Goal: Transaction & Acquisition: Purchase product/service

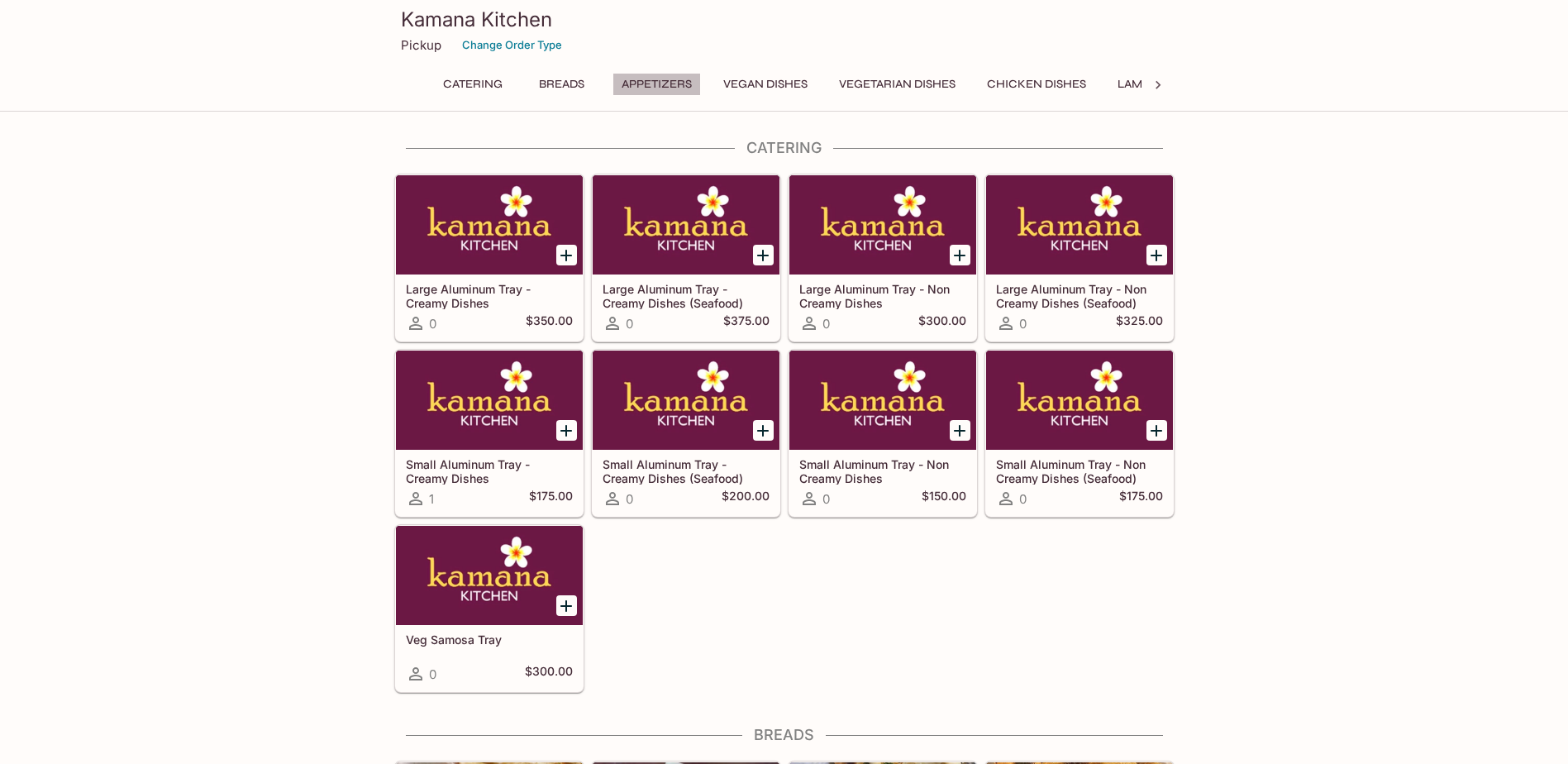
click at [643, 80] on button "Appetizers" at bounding box center [657, 84] width 88 height 23
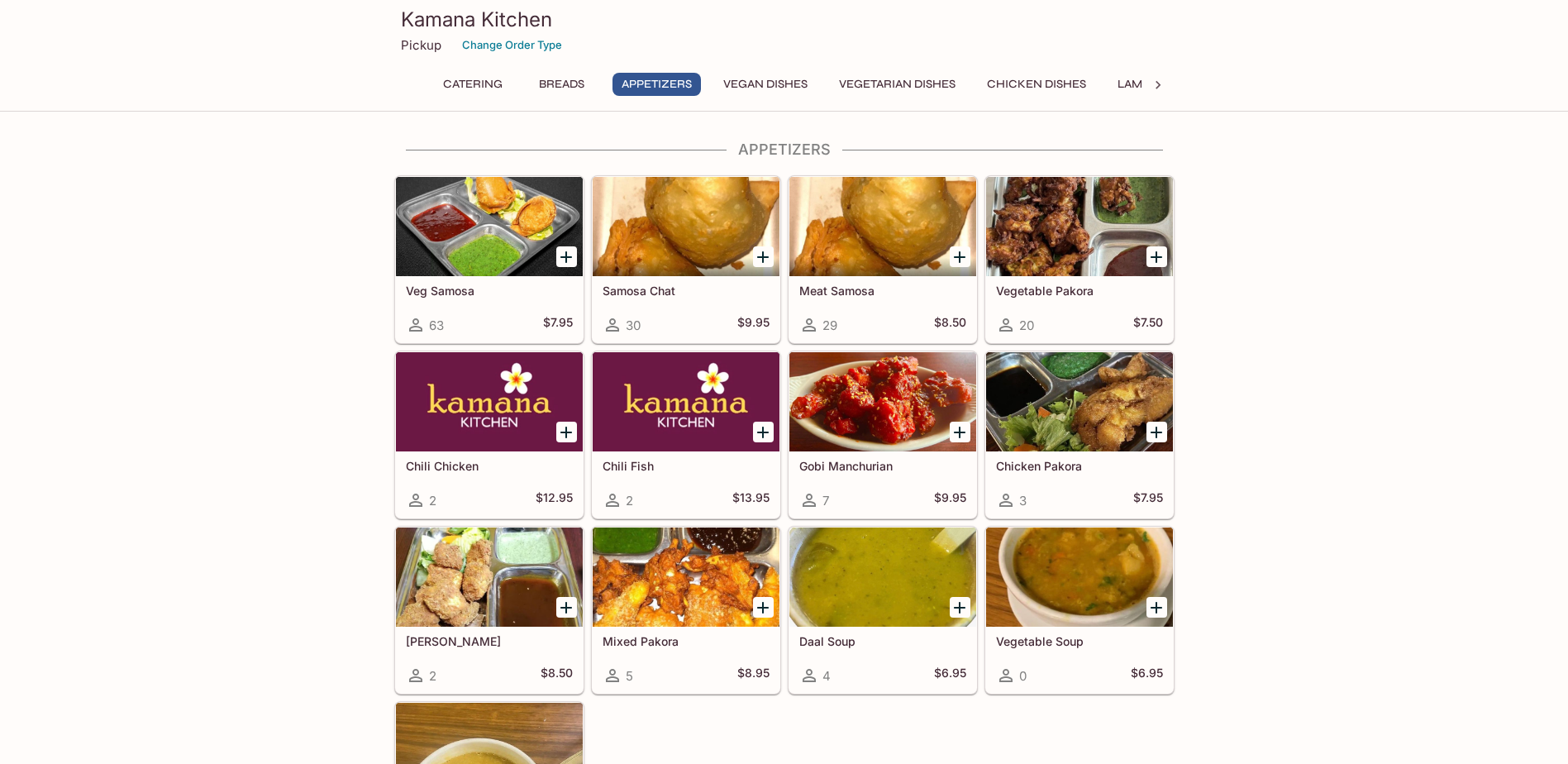
click at [764, 256] on icon "Add Samosa Chat" at bounding box center [763, 257] width 12 height 12
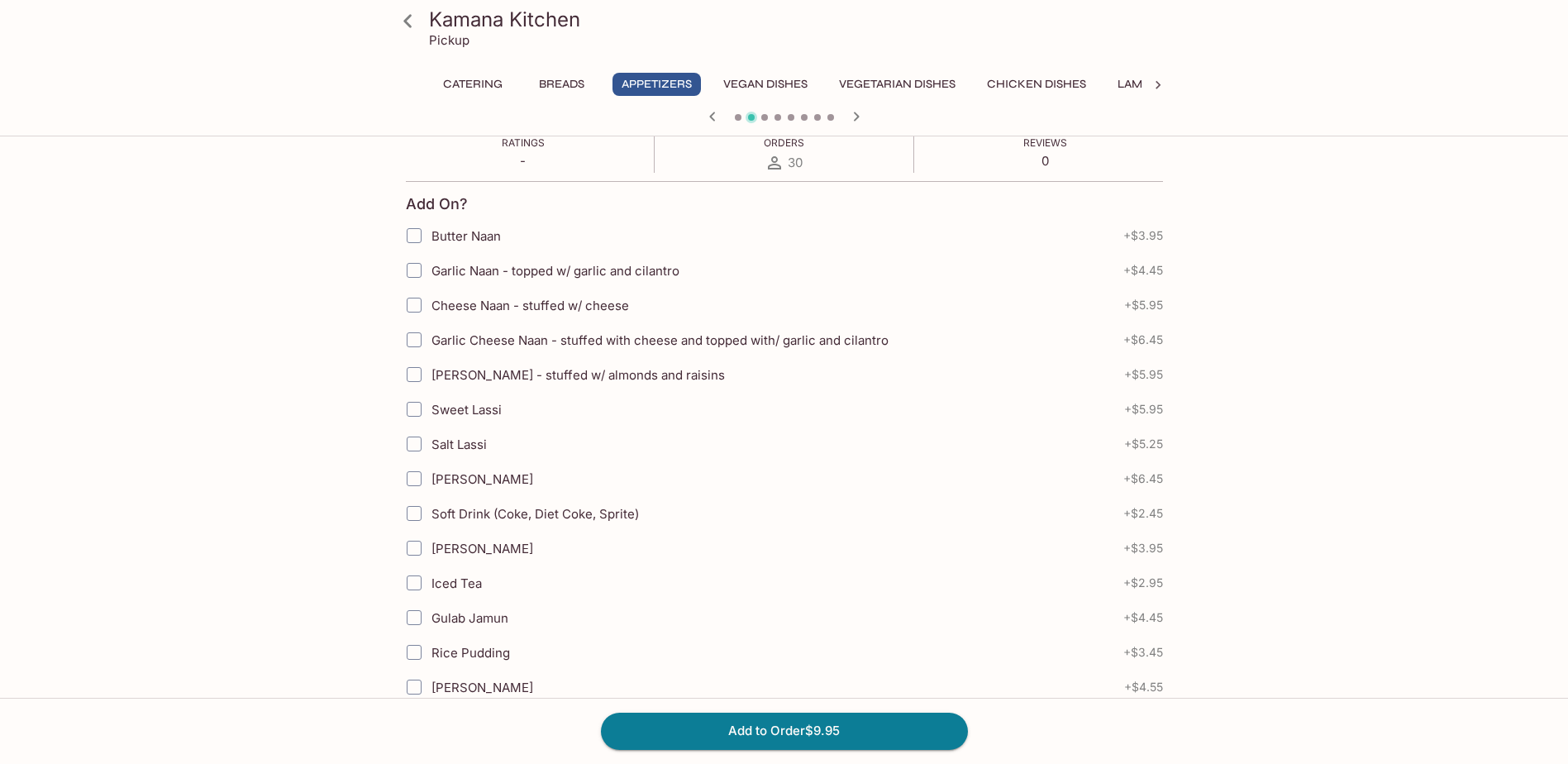
scroll to position [248, 0]
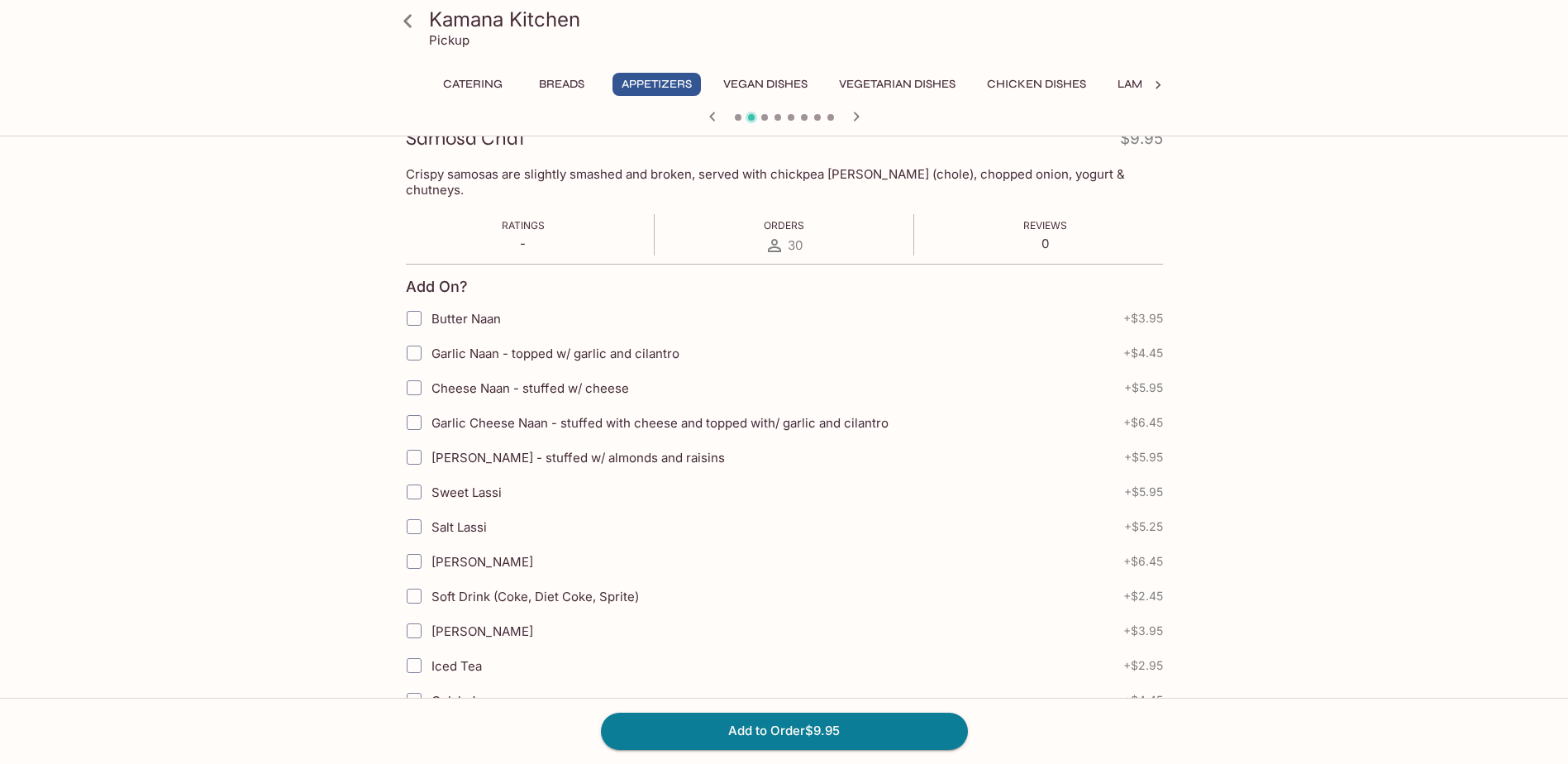
click at [412, 340] on input "Garlic Naan - topped w/ garlic and cilantro" at bounding box center [414, 353] width 33 height 33
checkbox input "true"
click at [413, 302] on input "Butter Naan" at bounding box center [414, 318] width 33 height 33
checkbox input "true"
click at [777, 731] on button "Add to Order $18.35" at bounding box center [784, 731] width 367 height 37
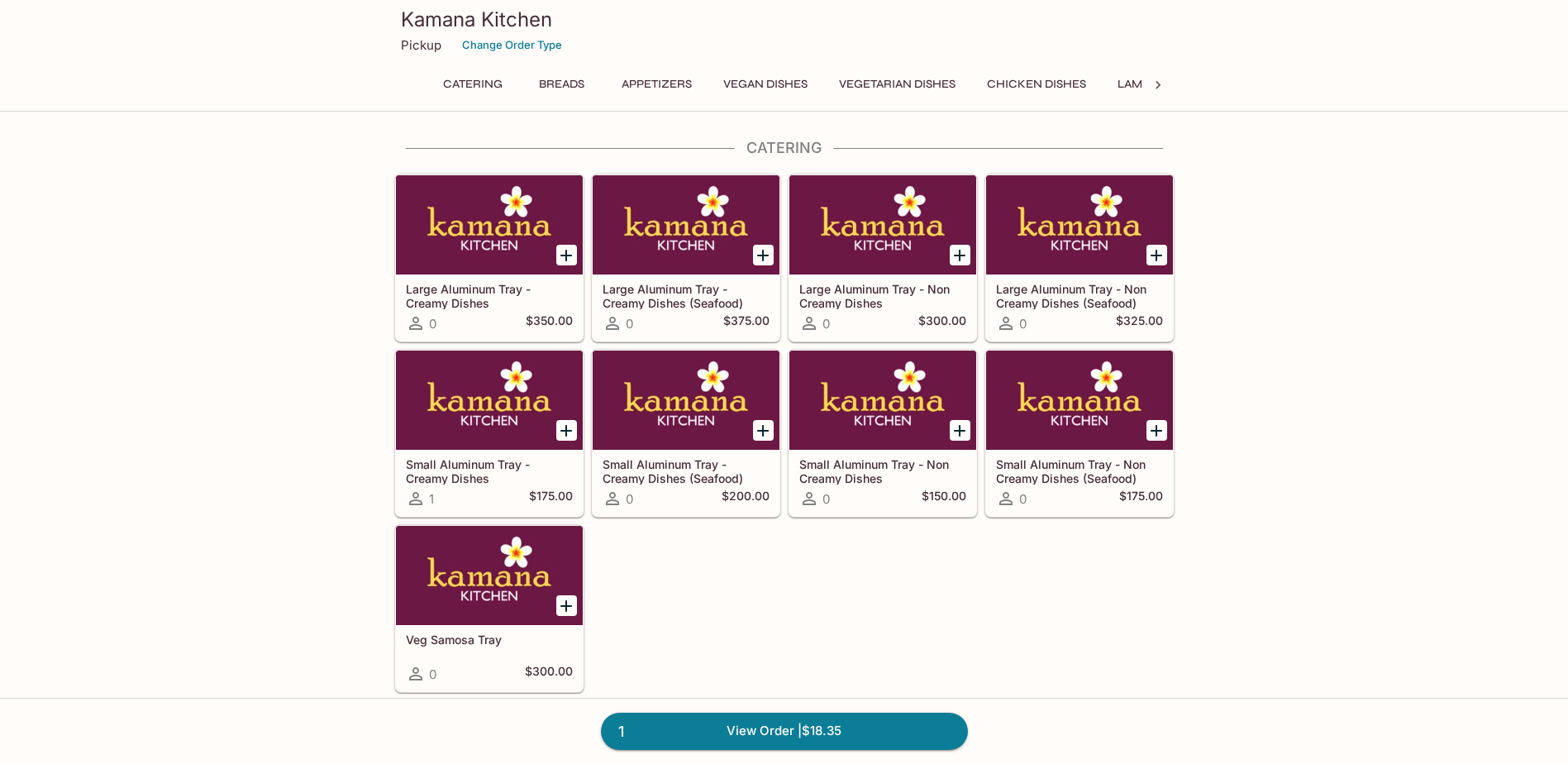
click at [882, 83] on button "Vegetarian Dishes" at bounding box center [897, 84] width 135 height 23
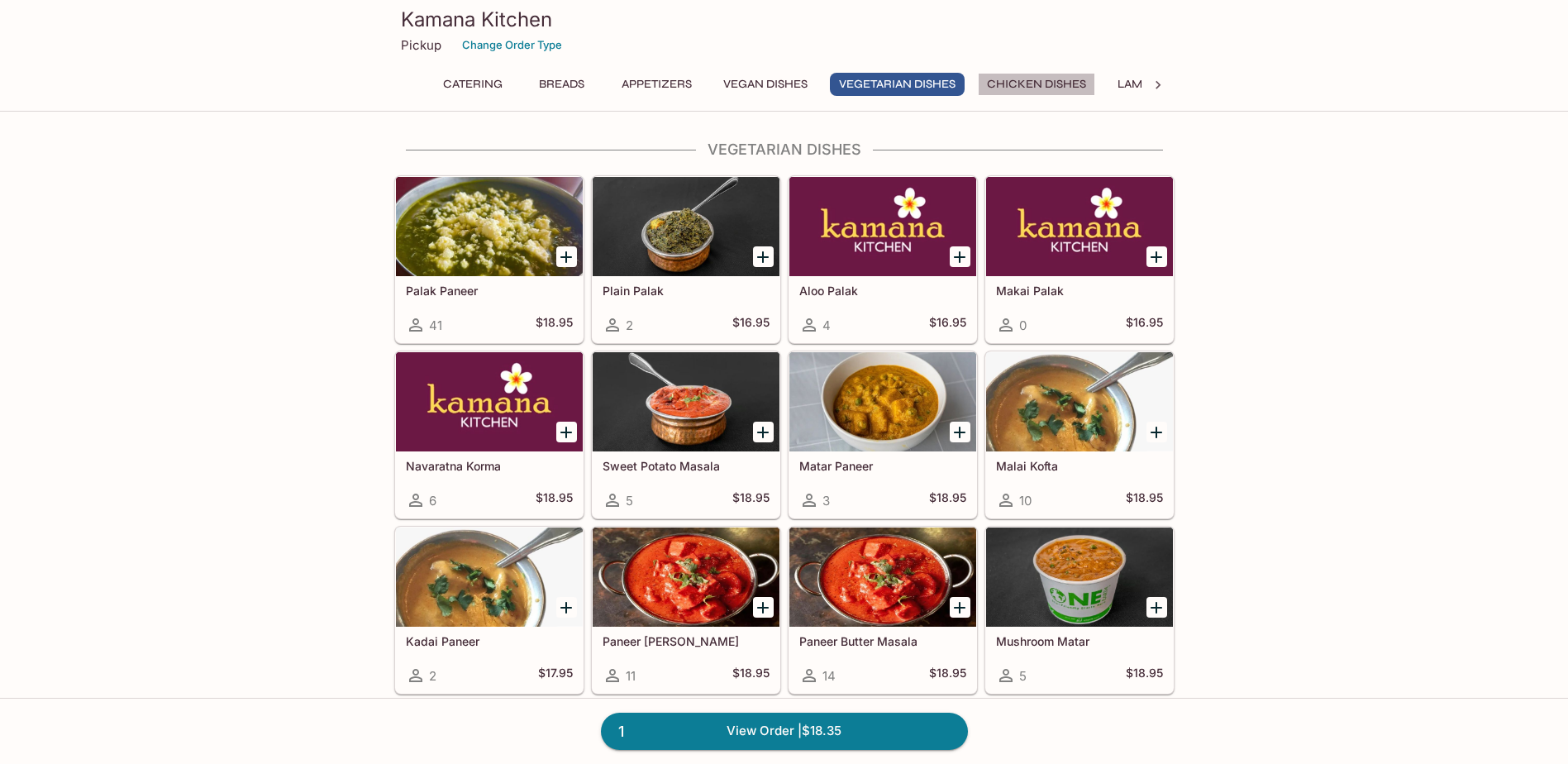
click at [1030, 77] on button "Chicken Dishes" at bounding box center [1037, 84] width 117 height 23
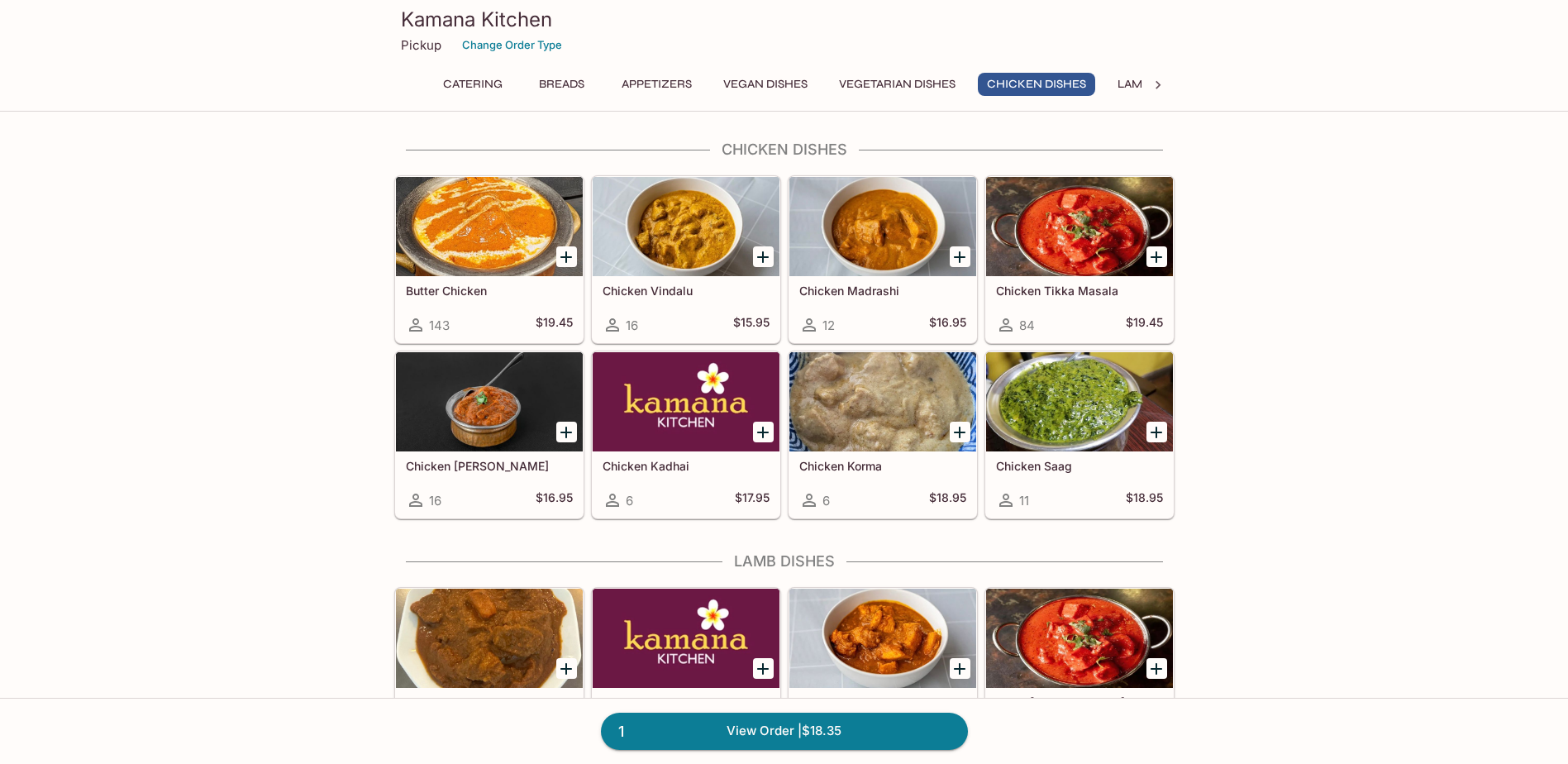
click at [1152, 259] on icon "Add Chicken Tikka Masala" at bounding box center [1156, 256] width 20 height 20
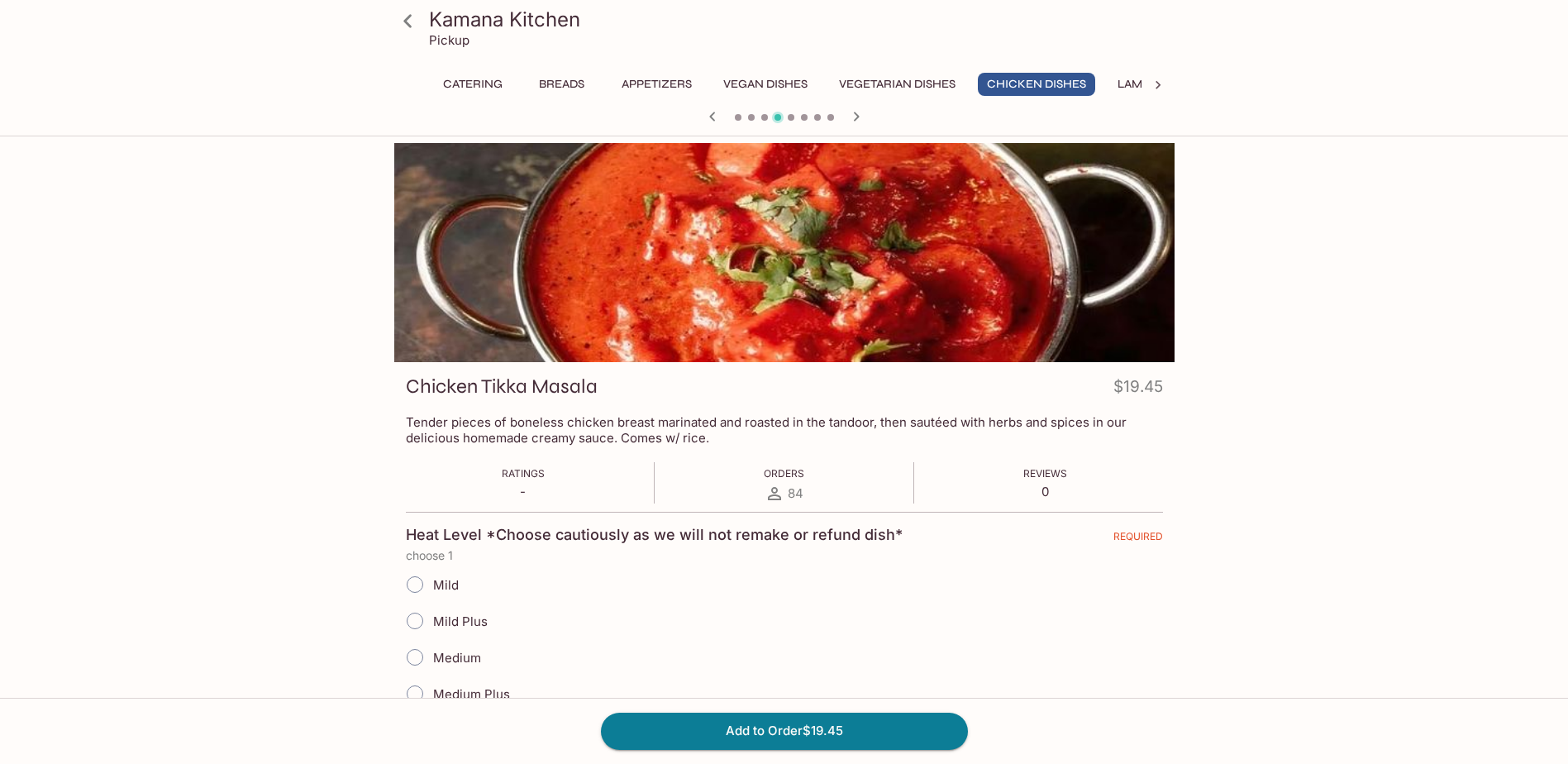
scroll to position [166, 0]
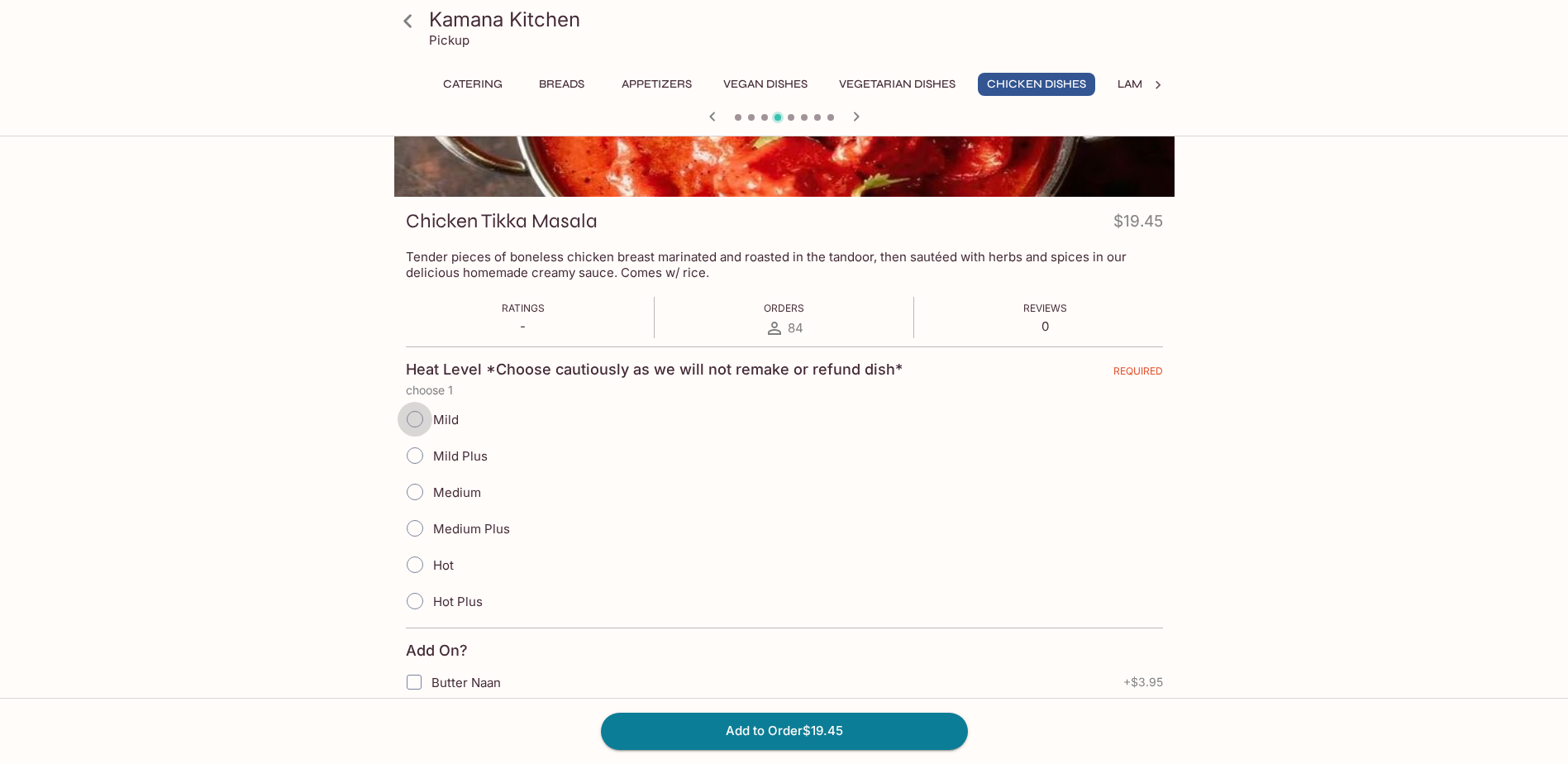
click at [424, 417] on input "Mild" at bounding box center [415, 419] width 35 height 35
radio input "true"
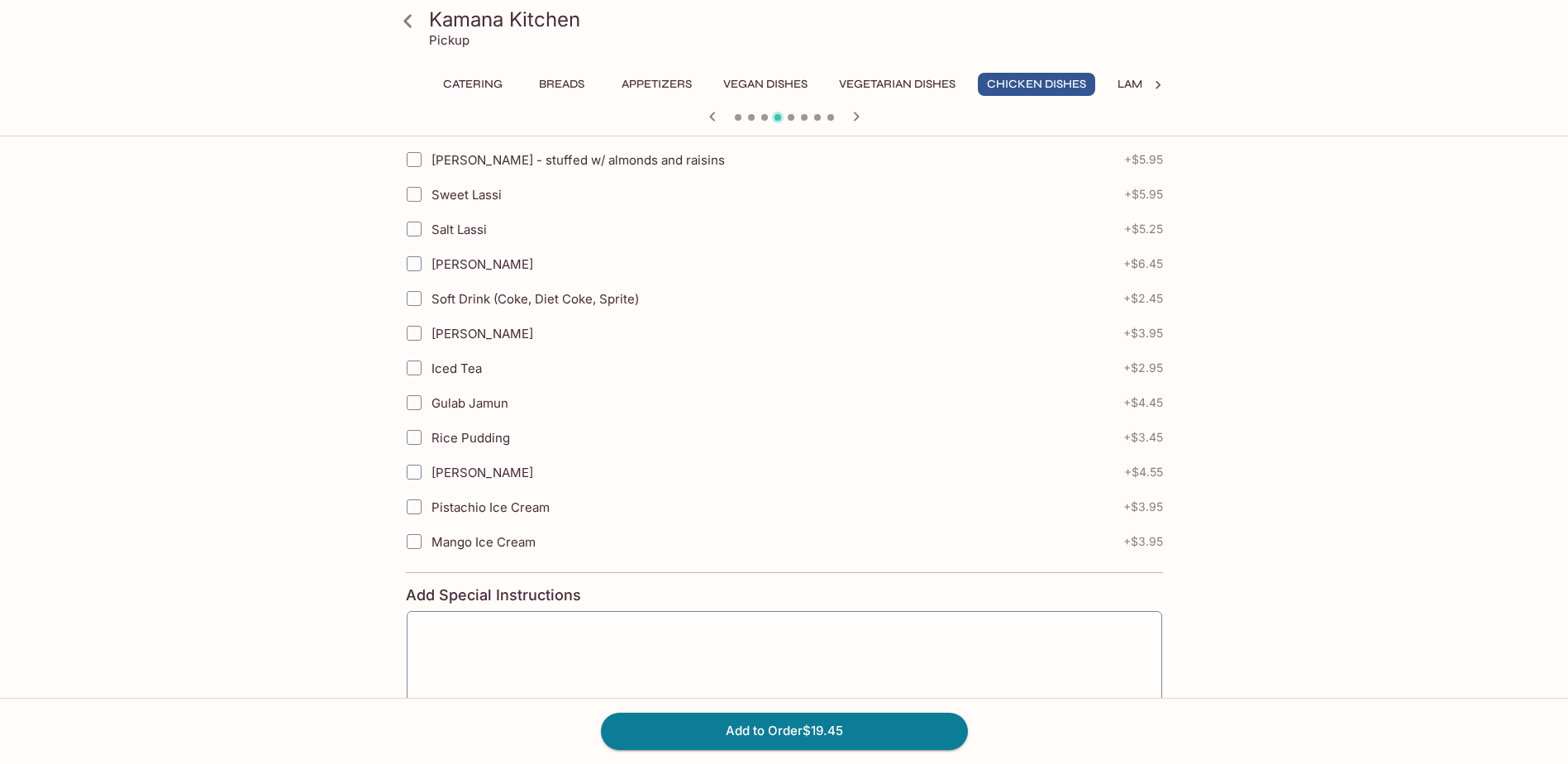
scroll to position [910, 0]
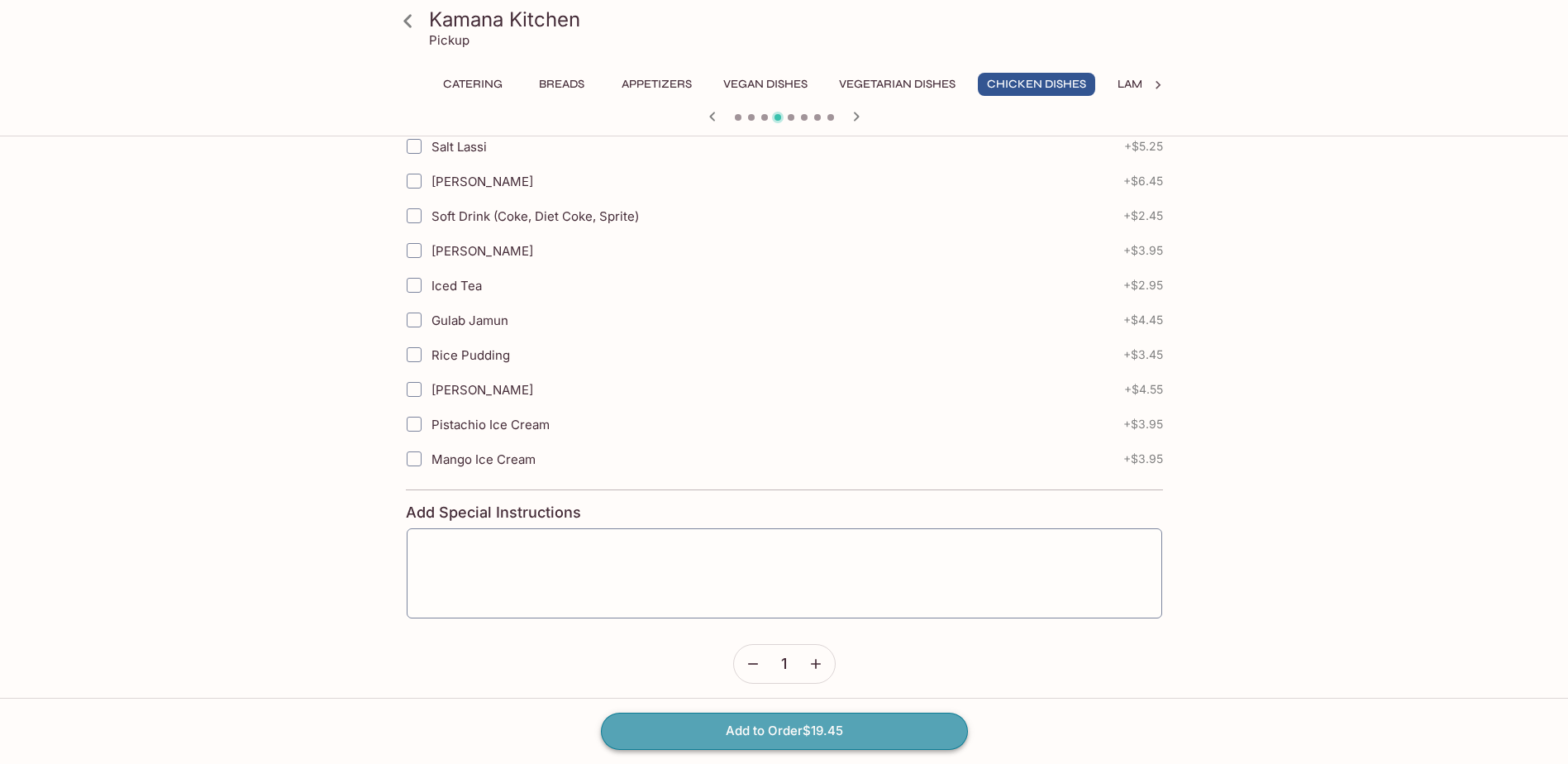
click at [792, 728] on button "Add to Order $19.45" at bounding box center [784, 731] width 367 height 37
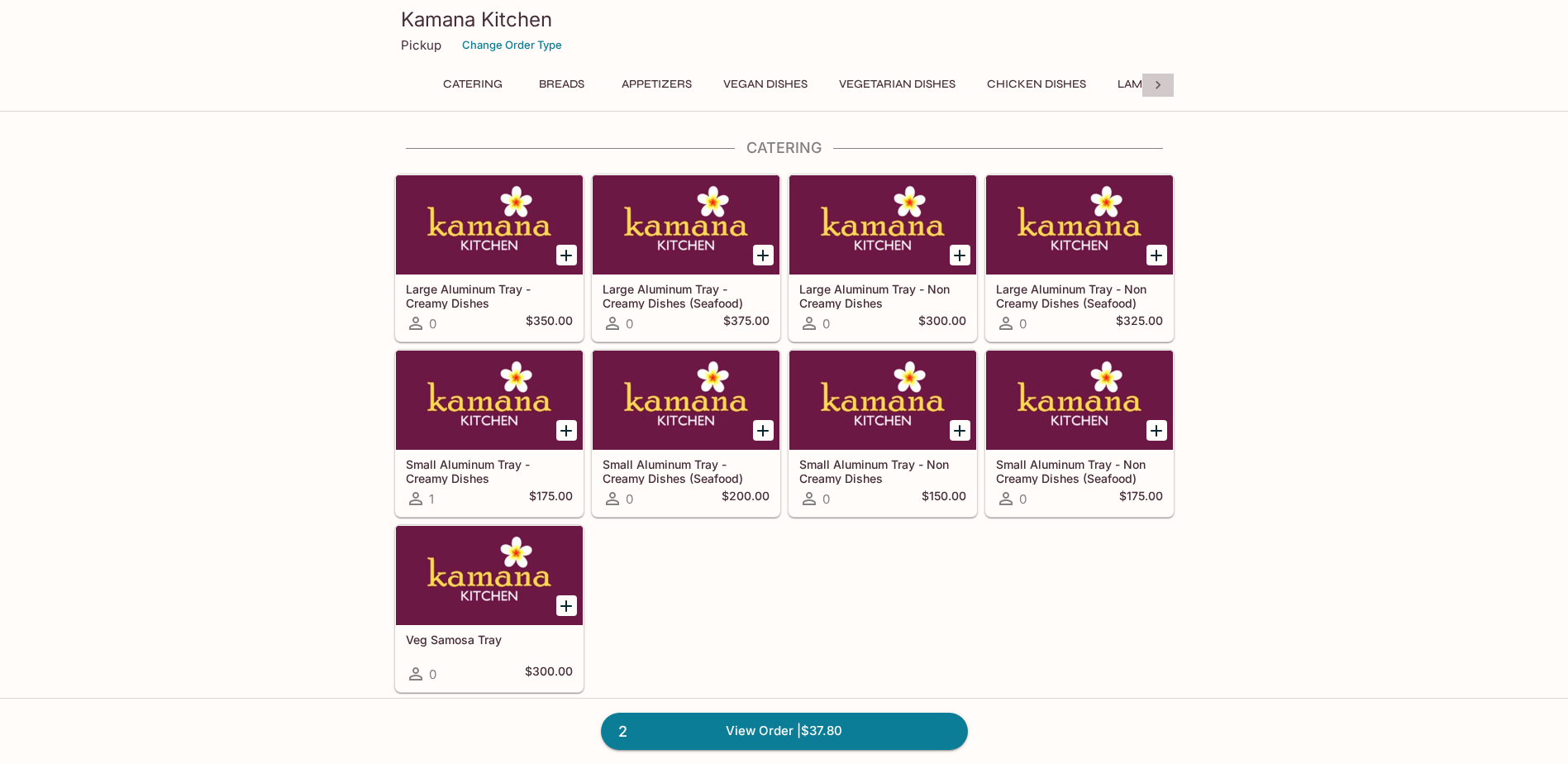
click at [1160, 81] on icon at bounding box center [1157, 85] width 16 height 16
click at [591, 81] on button "Tandoori" at bounding box center [569, 84] width 79 height 23
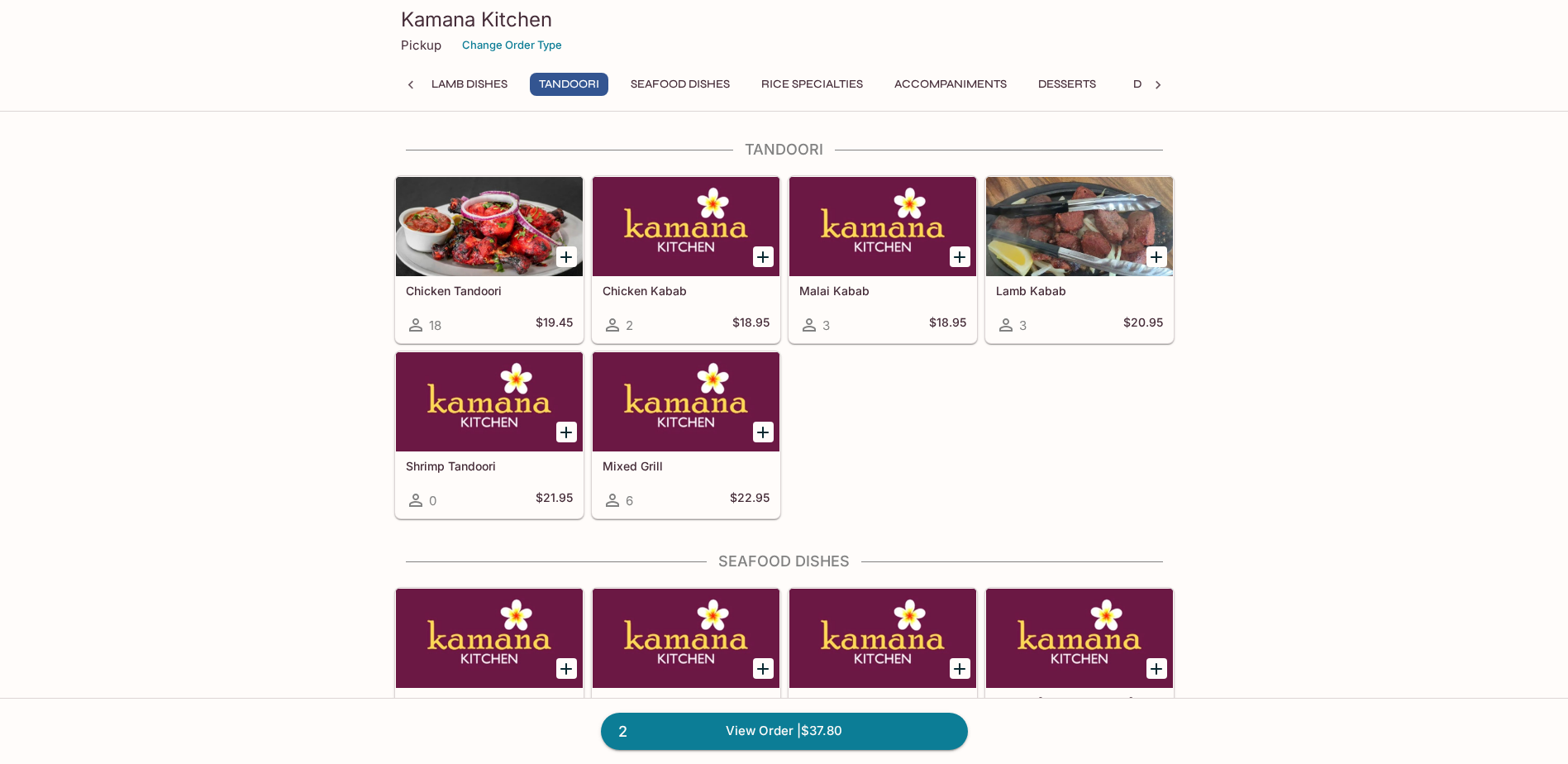
click at [506, 81] on button "Lamb Dishes" at bounding box center [469, 84] width 94 height 23
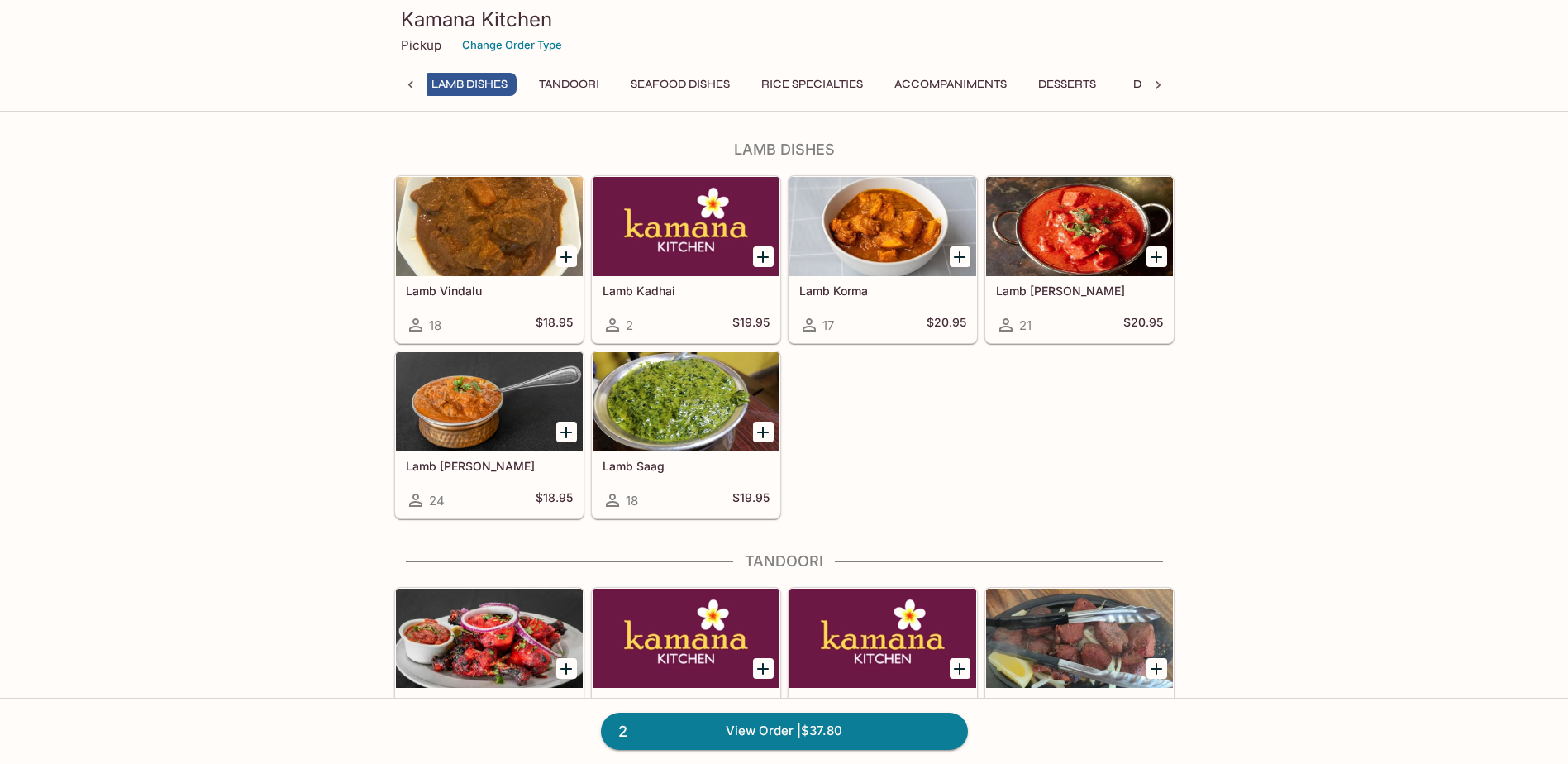
click at [565, 430] on icon "Add Lamb Curry" at bounding box center [567, 433] width 12 height 12
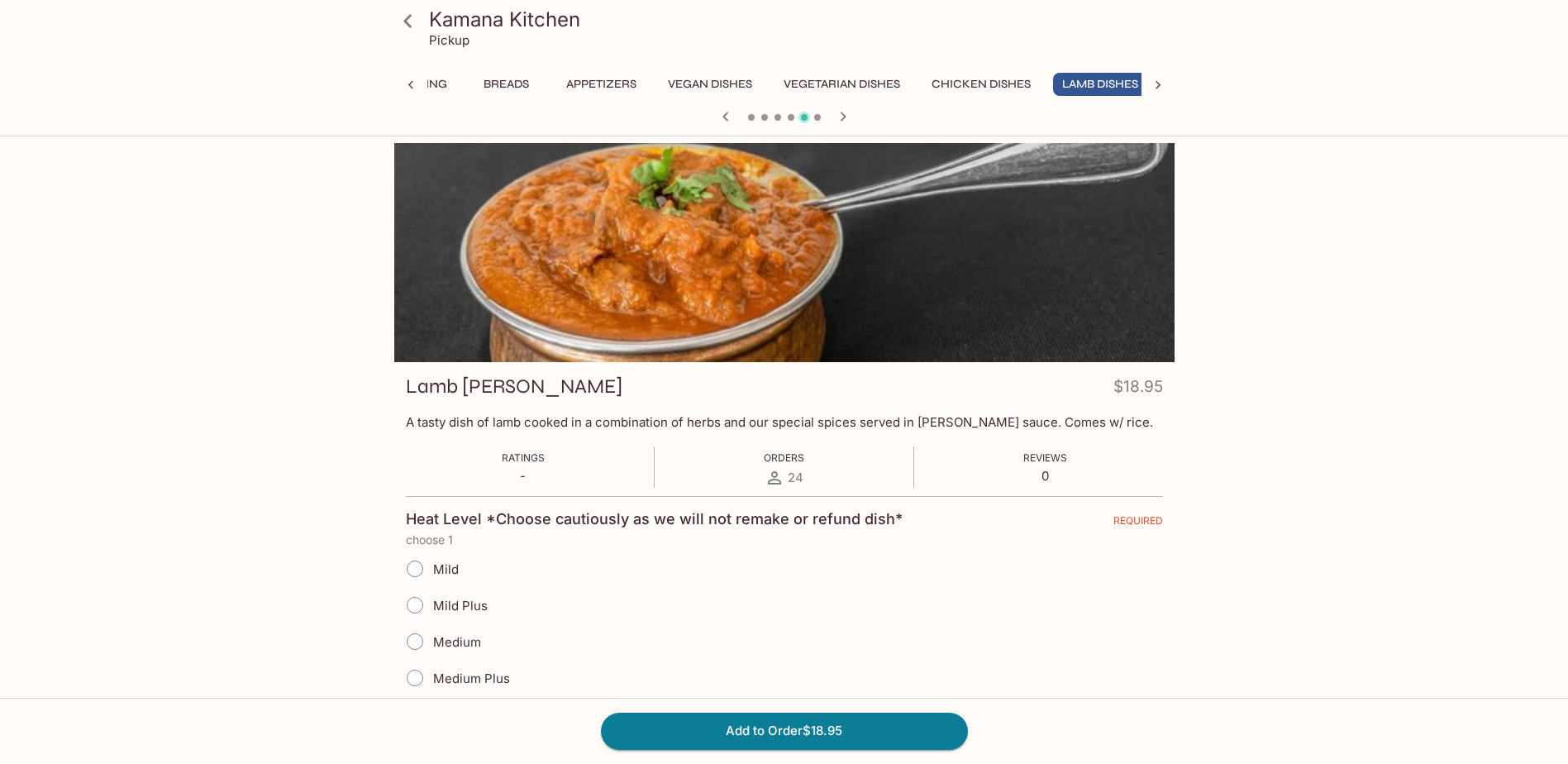
scroll to position [0, 68]
click at [414, 567] on input "Mild" at bounding box center [415, 569] width 35 height 35
radio input "true"
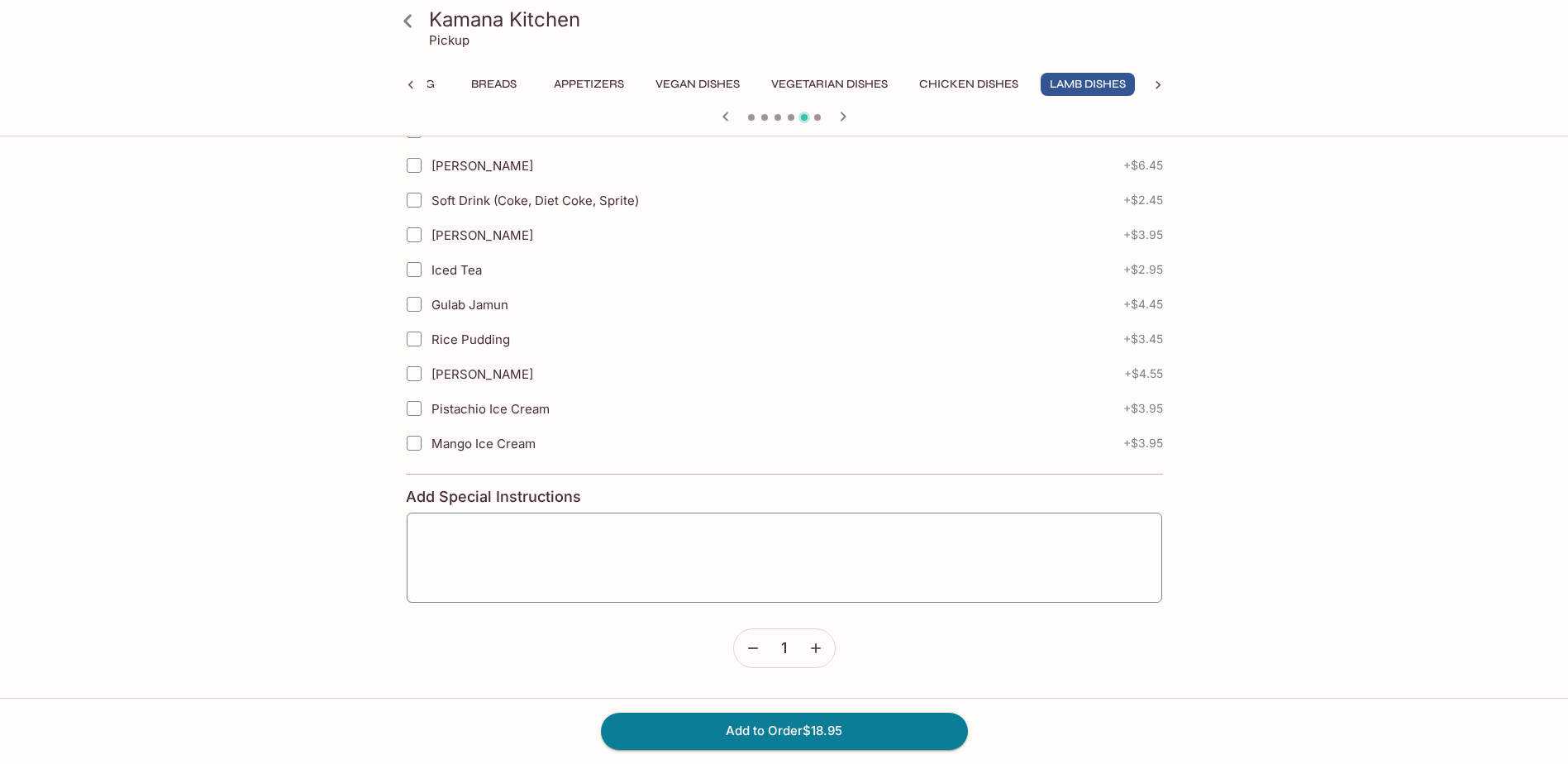
scroll to position [919, 0]
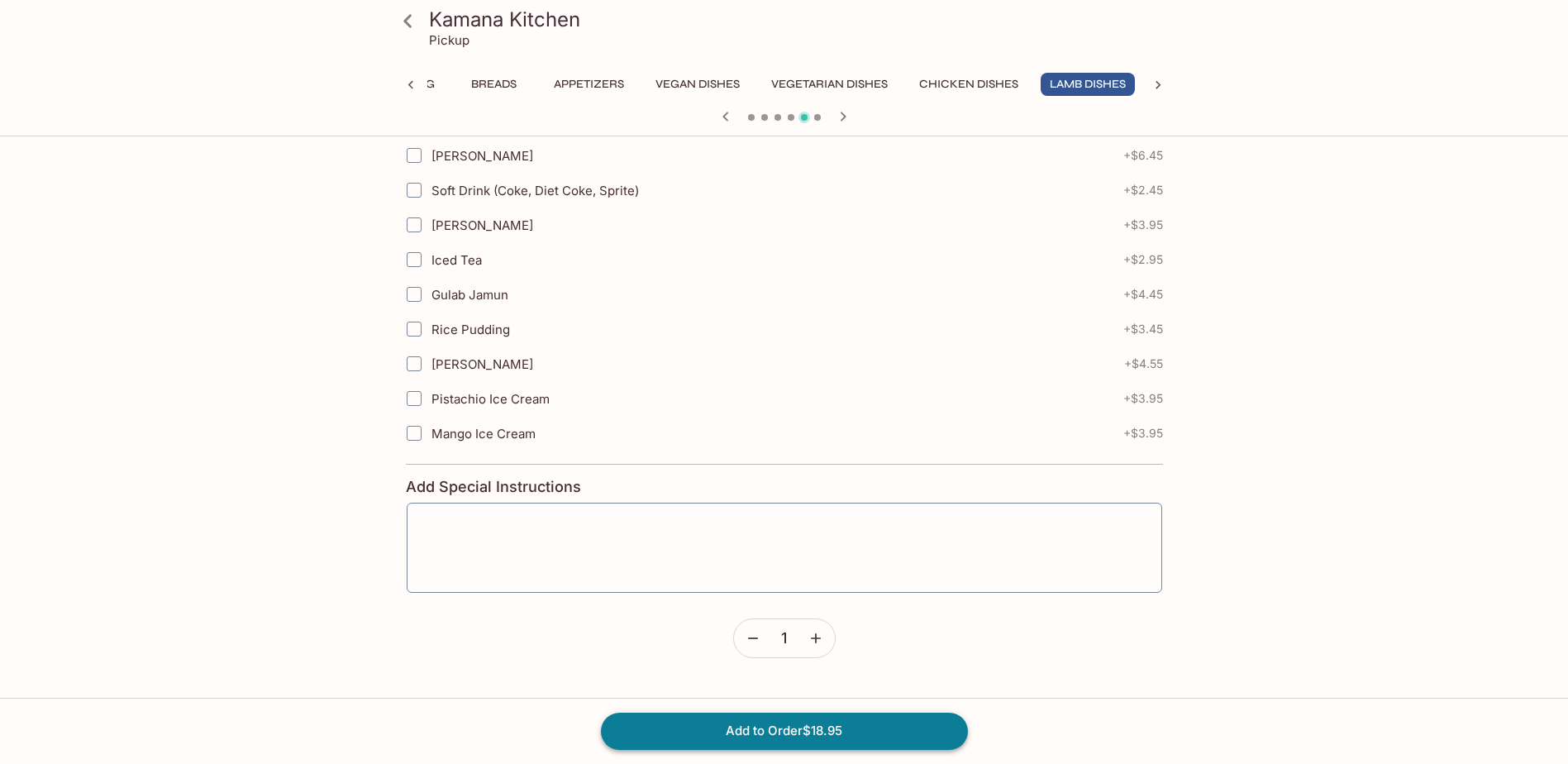
click at [790, 738] on button "Add to Order $18.95" at bounding box center [784, 731] width 367 height 37
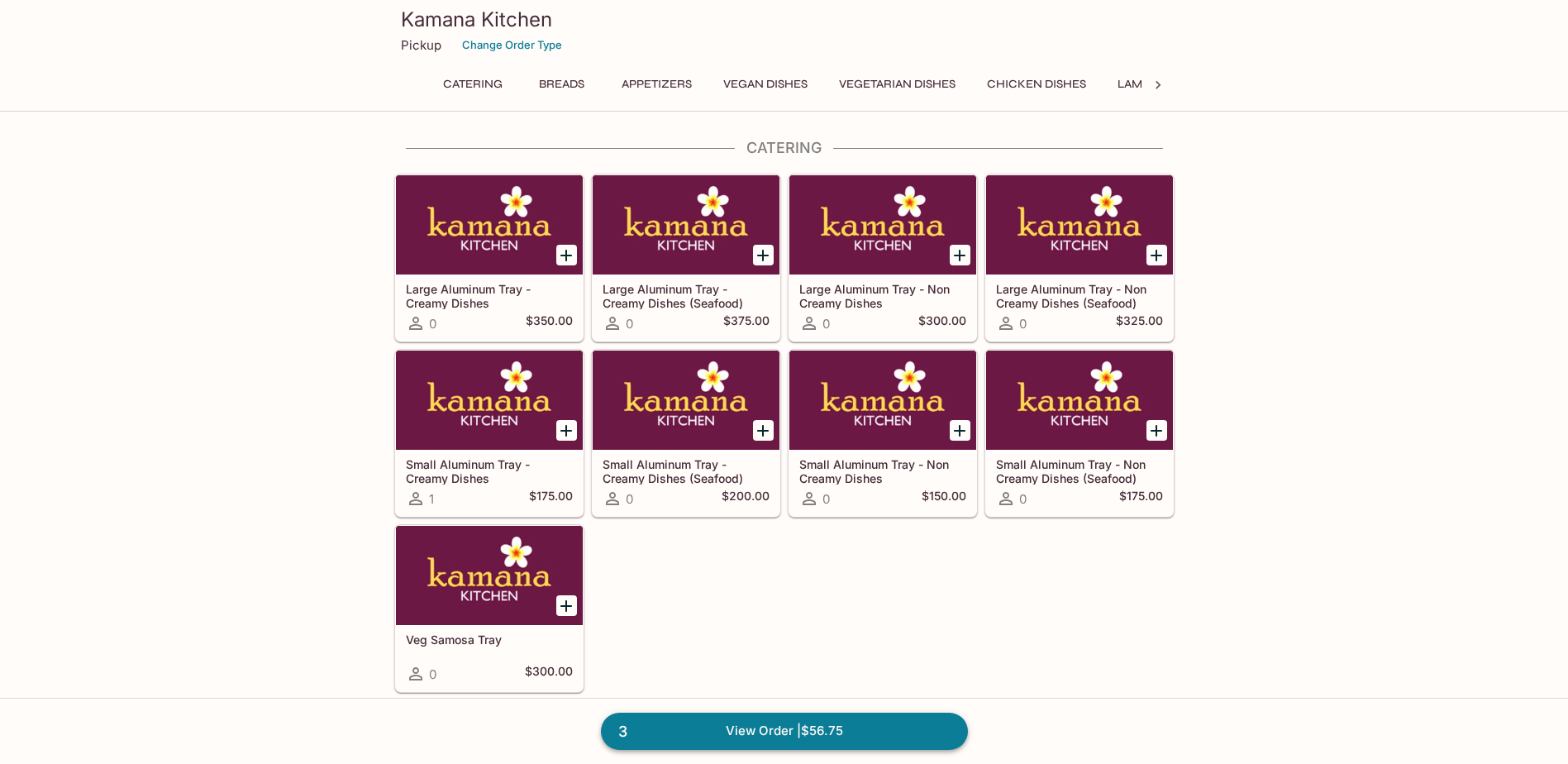
click at [775, 736] on link "3 View Order | $56.75" at bounding box center [784, 731] width 367 height 37
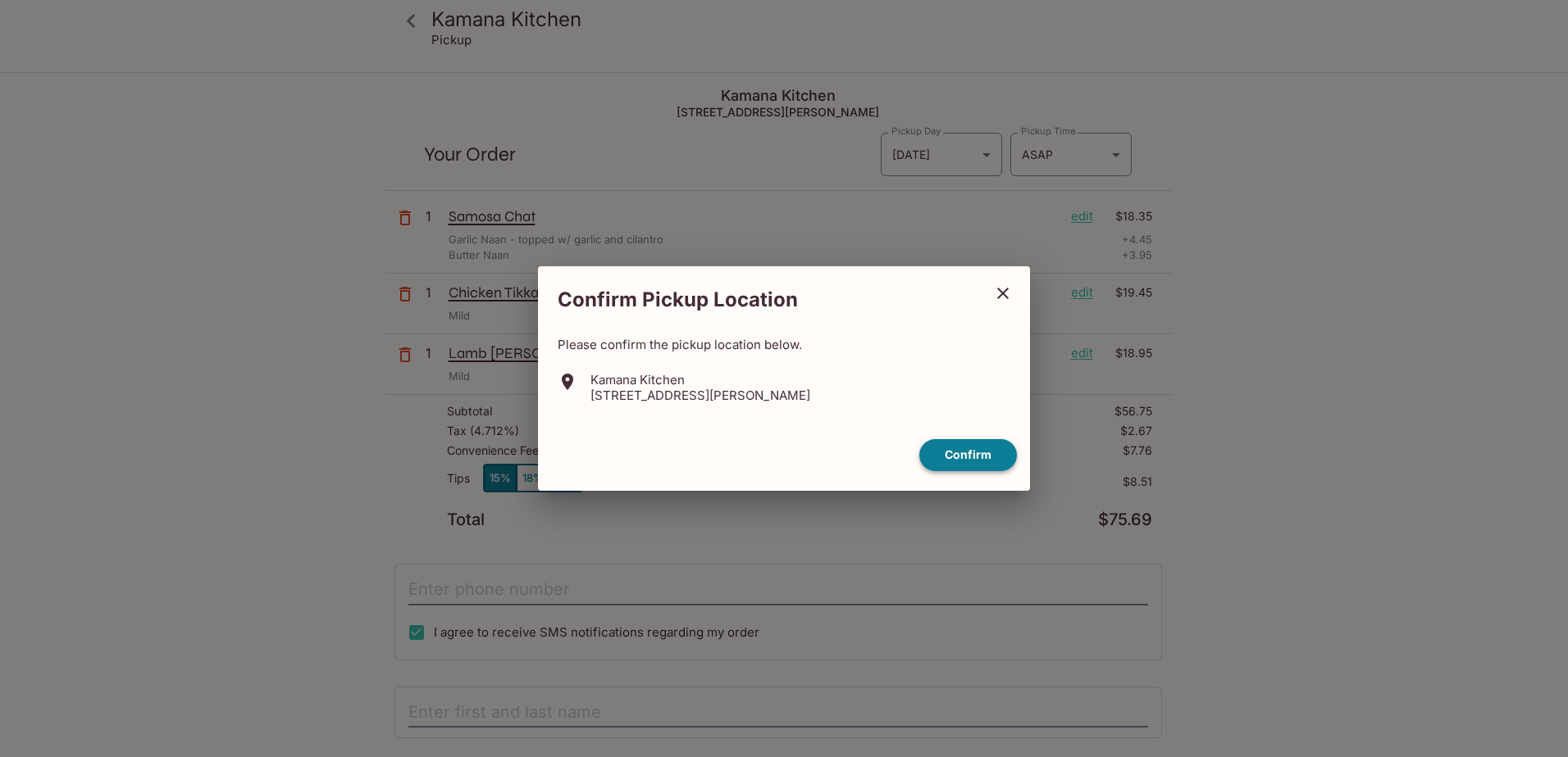
click at [979, 461] on button "Confirm" at bounding box center [968, 455] width 98 height 32
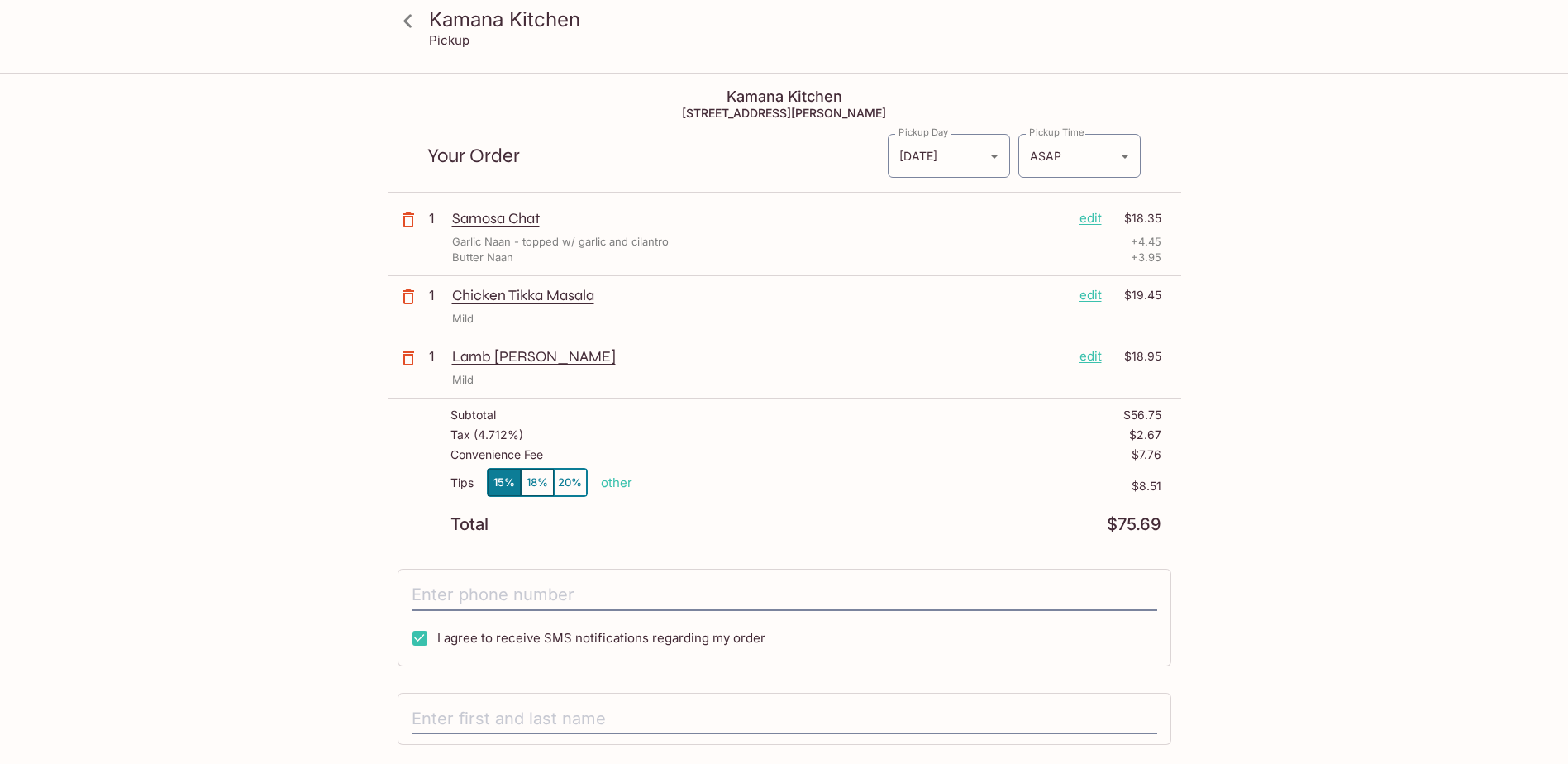
scroll to position [161, 0]
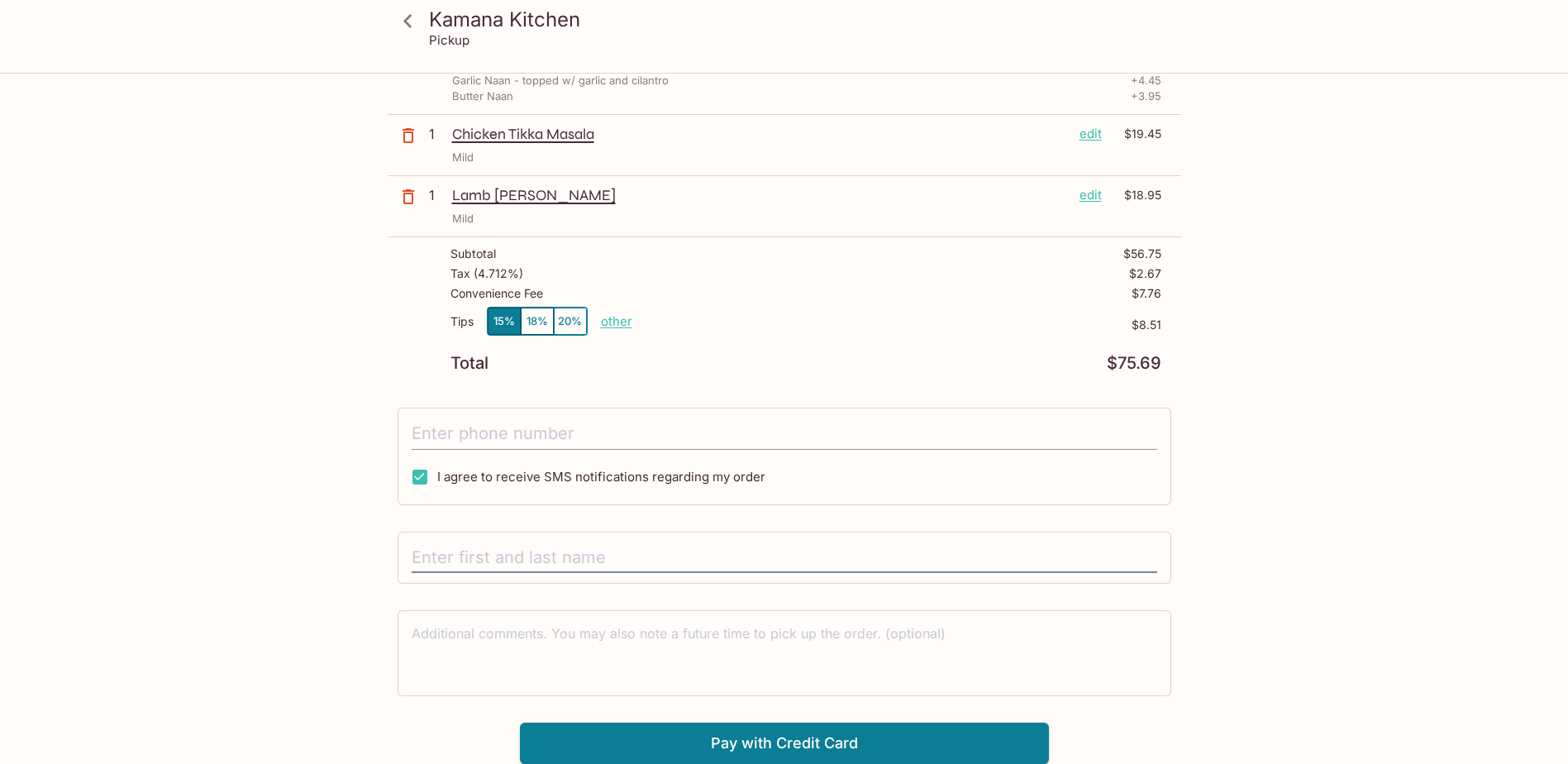
click at [555, 431] on input "tel" at bounding box center [784, 434] width 746 height 31
type input "[PHONE_NUMBER]"
click at [541, 540] on div at bounding box center [785, 558] width 774 height 53
click at [536, 553] on input "text" at bounding box center [784, 558] width 746 height 31
type input "[PERSON_NAME]"
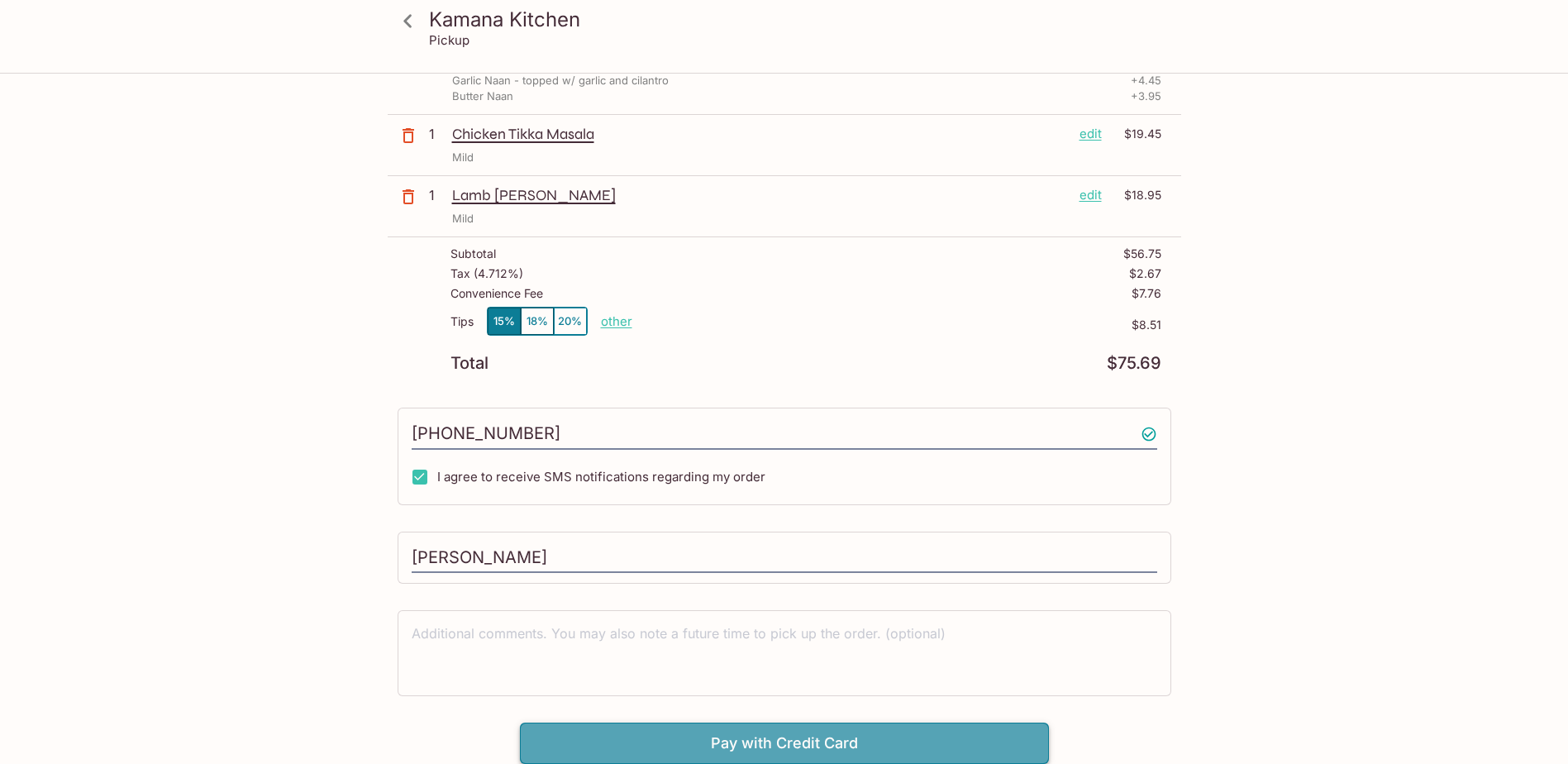
click at [914, 750] on button "Pay with Credit Card" at bounding box center [785, 744] width 529 height 42
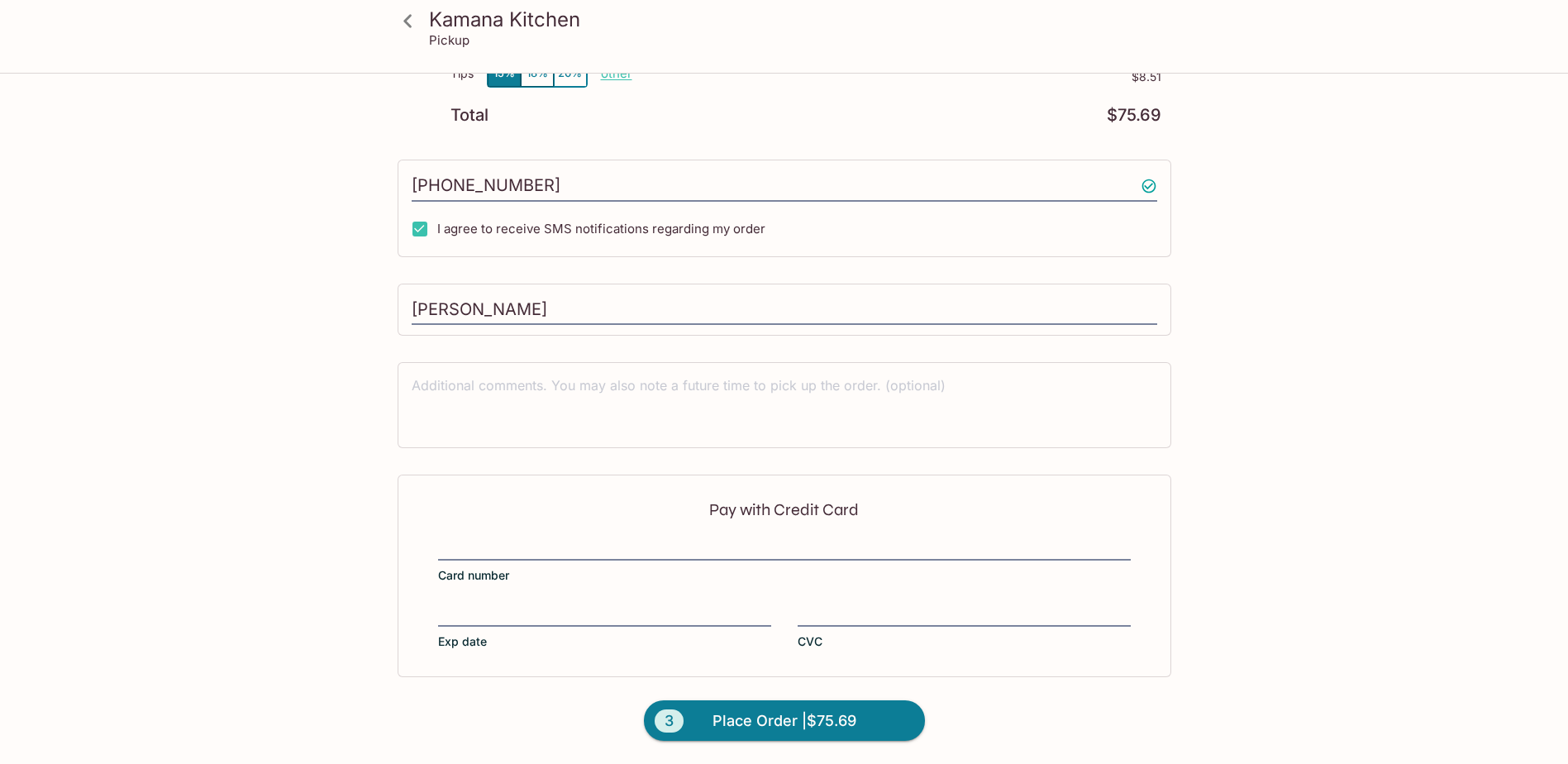
click at [525, 602] on div "Pay with Credit Card Card number Exp date CVC" at bounding box center [785, 576] width 774 height 202
click at [799, 733] on span "Place Order | $75.69" at bounding box center [785, 721] width 144 height 26
